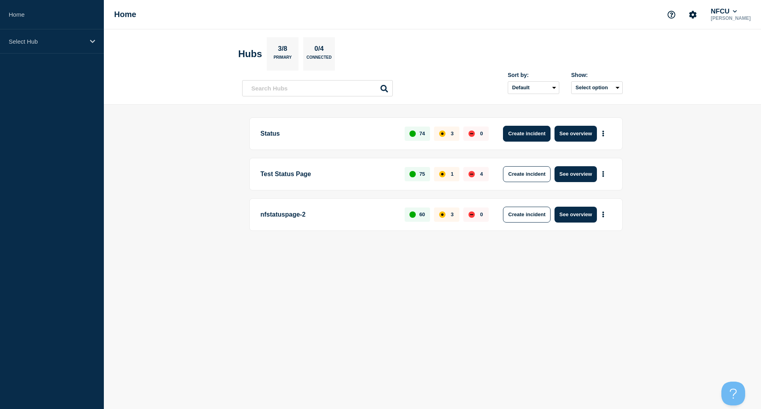
click at [513, 132] on button "Create incident" at bounding box center [527, 134] width 48 height 16
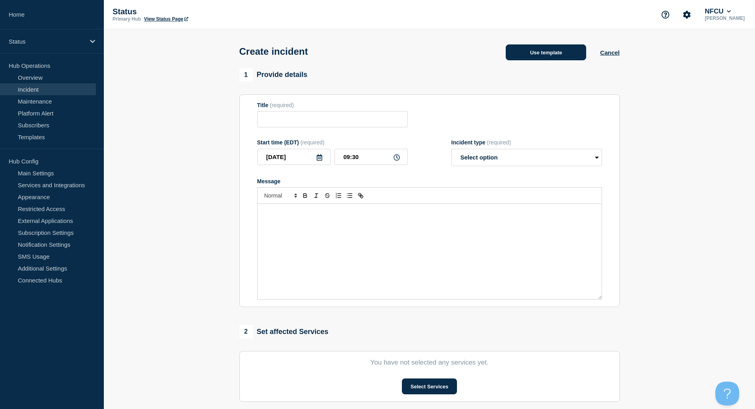
click at [572, 56] on button "Use template" at bounding box center [546, 52] width 81 height 16
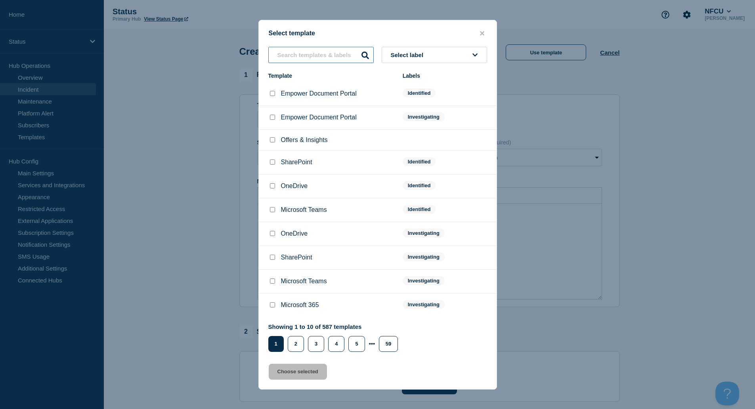
click at [325, 55] on input "text" at bounding box center [320, 55] width 105 height 16
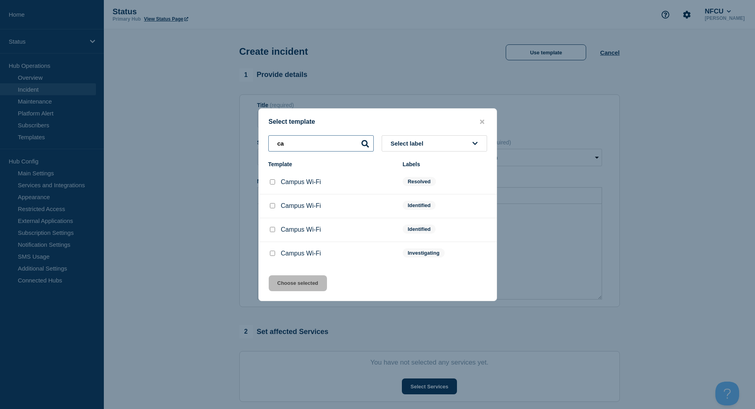
type input "c"
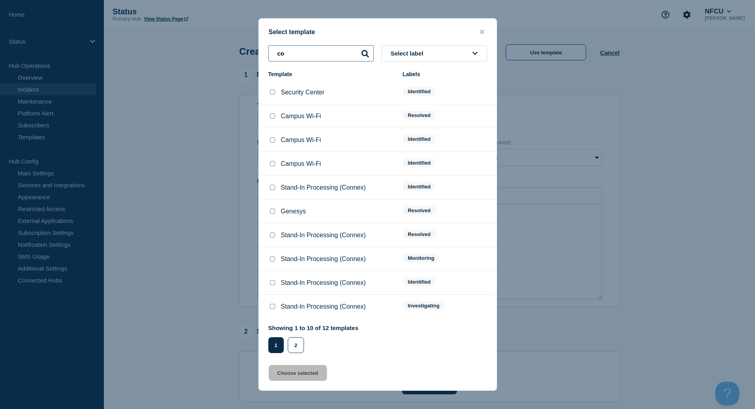
type input "c"
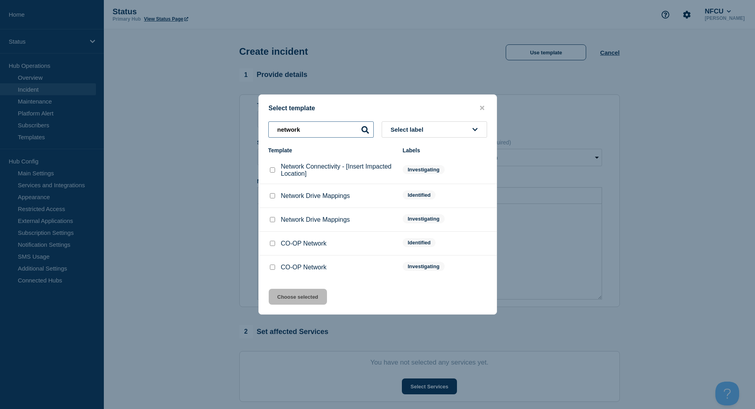
type input "network"
click at [272, 170] on checkbox"] "Network Connectivity - [Insert Impacted Location] checkbox" at bounding box center [272, 169] width 5 height 5
checkbox checkbox"] "true"
click at [304, 294] on button "Choose selected" at bounding box center [298, 297] width 58 height 16
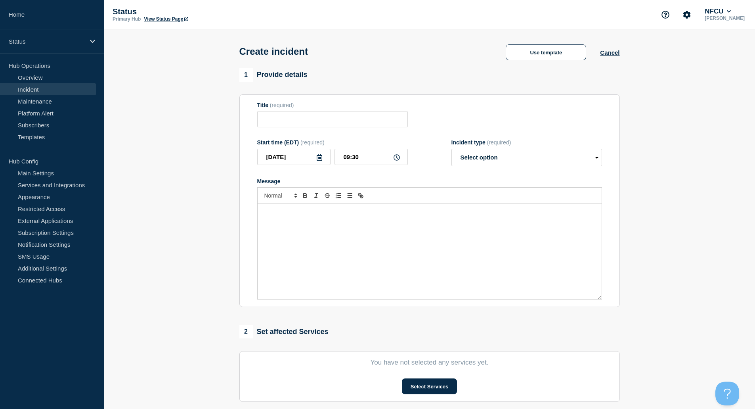
type input "Network Connectivity - [Insert Impacted Location]"
select select "investigating"
radio input "false"
radio input "true"
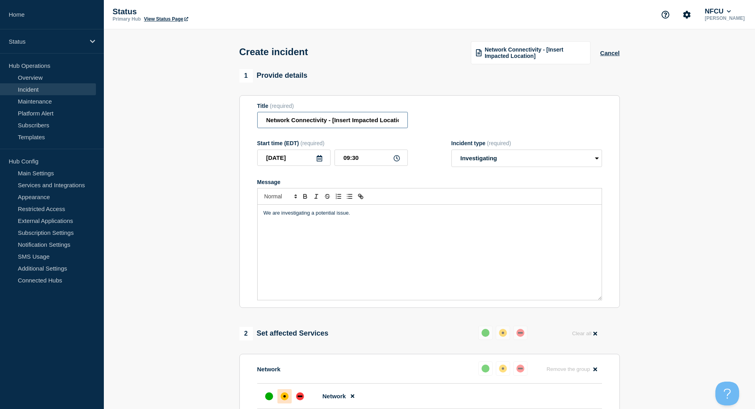
scroll to position [0, 8]
drag, startPoint x: 332, startPoint y: 123, endPoint x: 435, endPoint y: 121, distance: 103.1
click at [435, 121] on div "Title (required) Network Connectivity - [Insert Impacted Location]" at bounding box center [429, 116] width 345 height 26
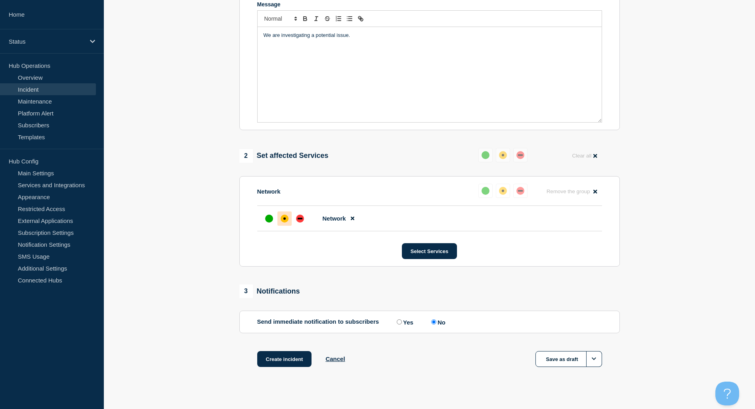
scroll to position [188, 0]
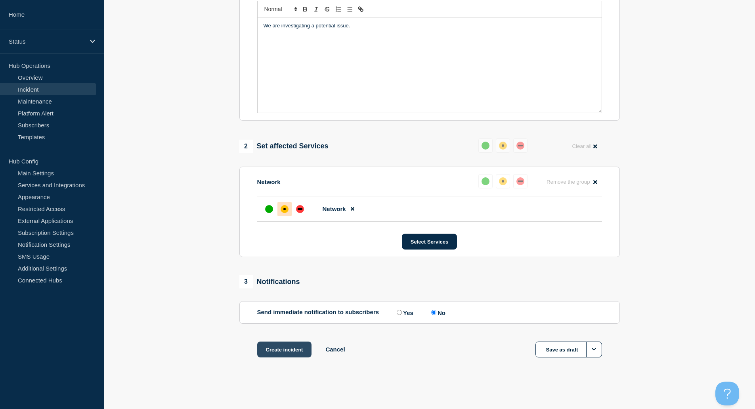
type input "Network Connectivity - GPO Buildings 7 & 8"
click at [289, 350] on button "Create incident" at bounding box center [284, 349] width 55 height 16
